Goal: Transaction & Acquisition: Subscribe to service/newsletter

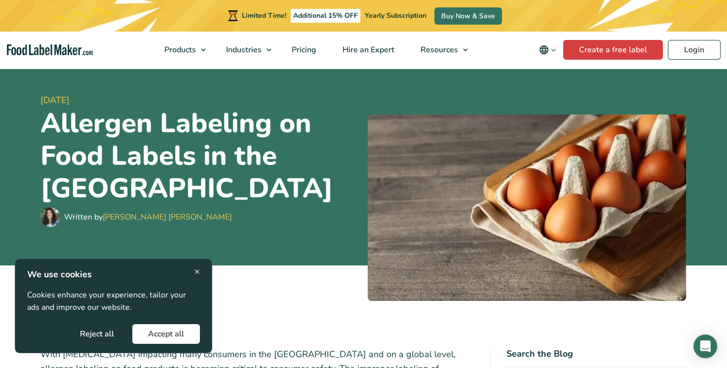
drag, startPoint x: 168, startPoint y: 331, endPoint x: 172, endPoint y: 326, distance: 6.3
click at [168, 330] on button "Accept all" at bounding box center [166, 334] width 68 height 20
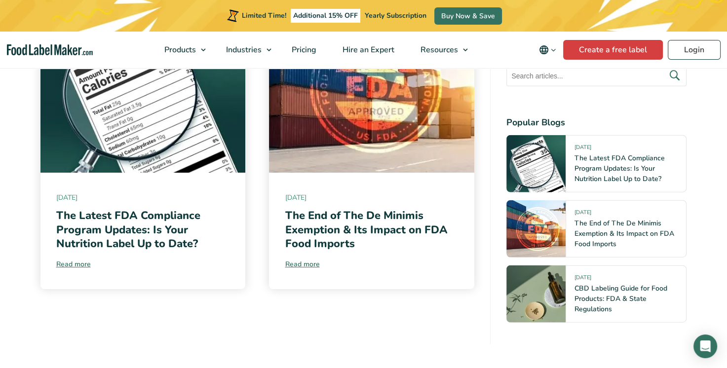
scroll to position [6121, 0]
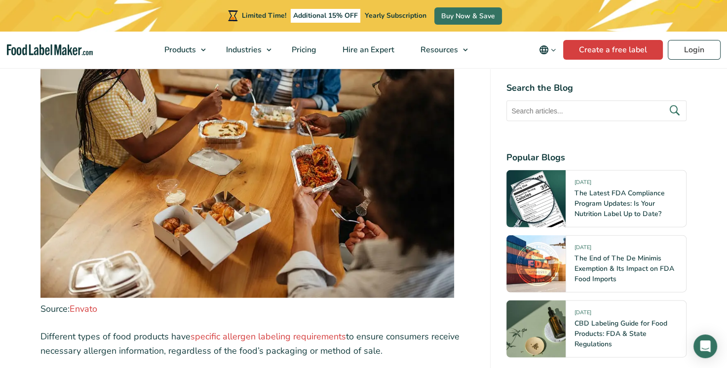
scroll to position [2092, 0]
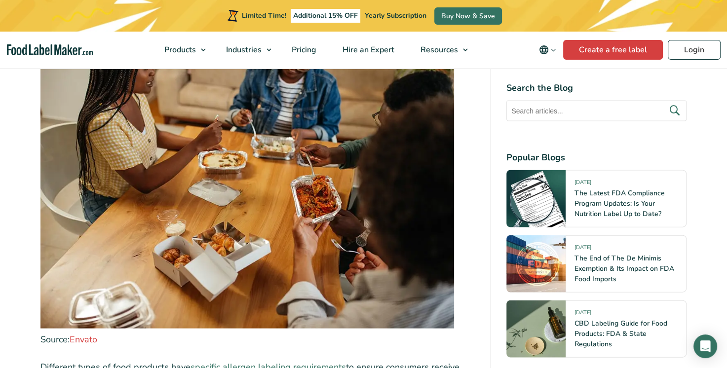
click at [256, 361] on link "specific allergen labeling requirements" at bounding box center [268, 367] width 155 height 12
